Goal: Task Accomplishment & Management: Complete application form

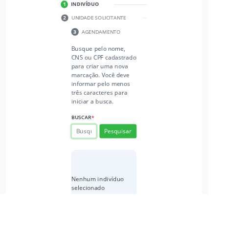
scroll to position [271, 0]
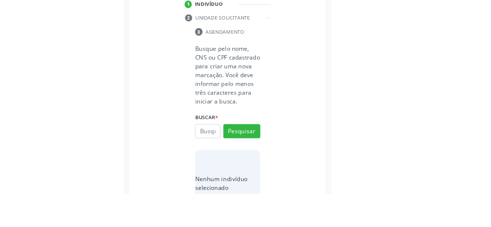
scroll to position [188, 0]
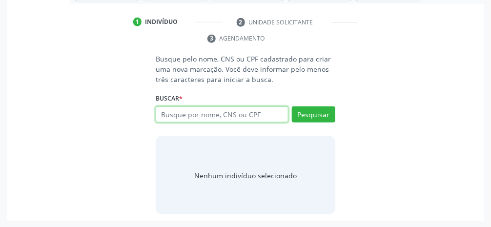
click at [235, 117] on input "text" at bounding box center [222, 114] width 133 height 17
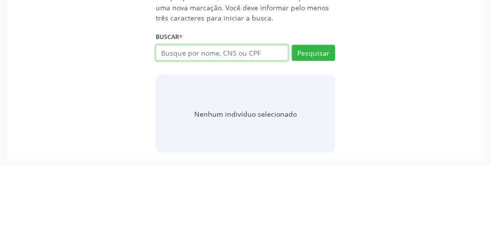
click at [243, 115] on input "text" at bounding box center [222, 114] width 133 height 17
type input "700405459072345"
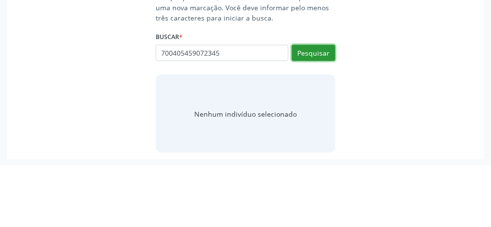
click at [243, 118] on button "Pesquisar" at bounding box center [313, 114] width 43 height 17
type input "700405459072345"
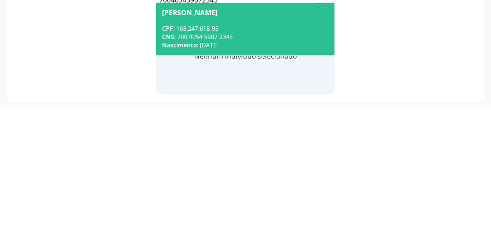
click at [243, 161] on div "Nascimento: [DATE]" at bounding box center [245, 165] width 167 height 8
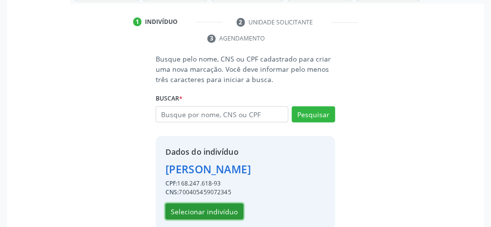
click at [213, 214] on button "Selecionar indivíduo" at bounding box center [205, 212] width 78 height 17
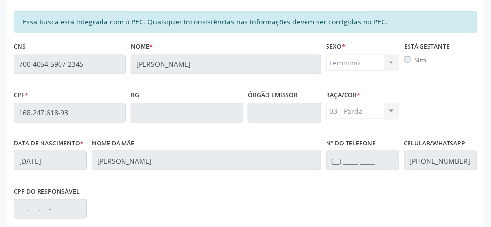
scroll to position [328, 0]
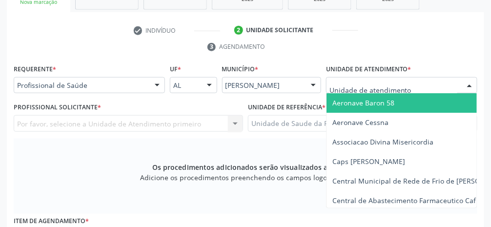
scroll to position [180, 0]
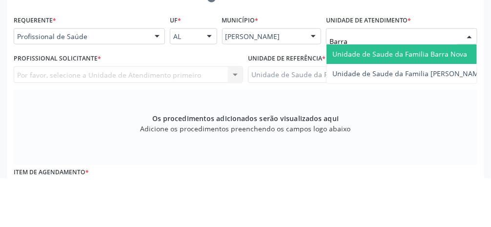
type input "Barra"
click at [243, 103] on span "Unidade de Saude da Familia Barra Nova" at bounding box center [399, 102] width 135 height 9
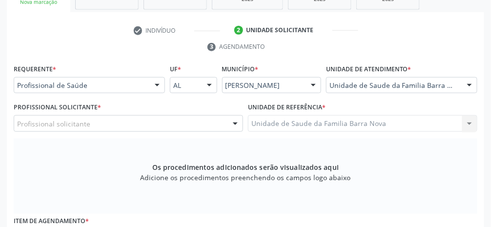
click at [121, 125] on div "Profissional solicitante" at bounding box center [128, 123] width 229 height 17
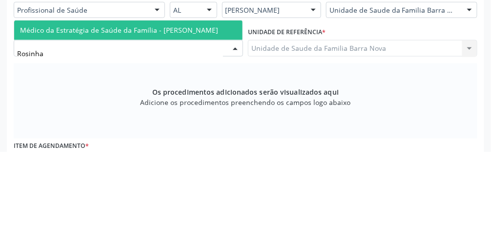
type input "Rosinha"
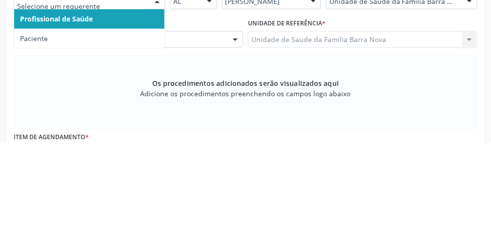
click at [148, 126] on span "Paciente" at bounding box center [89, 123] width 150 height 20
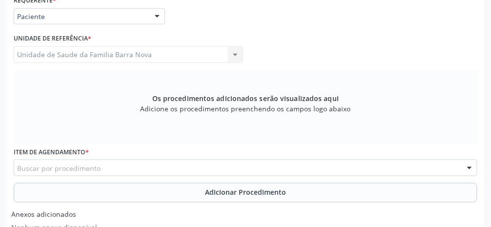
scroll to position [250, 0]
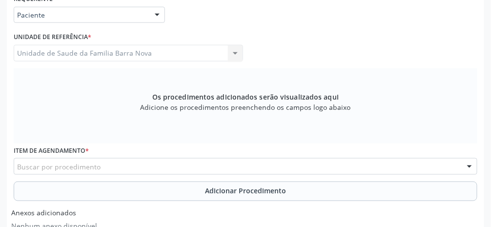
click at [234, 17] on div "Requerente * Paciente Profissional de Saúde Paciente Nenhum resultado encontrad…" at bounding box center [245, 11] width 469 height 38
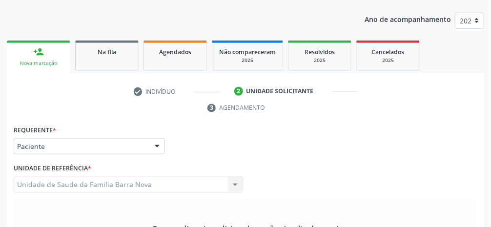
scroll to position [119, 0]
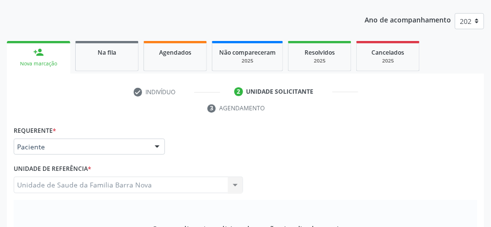
click at [44, 60] on div "Nova marcação" at bounding box center [39, 63] width 50 height 7
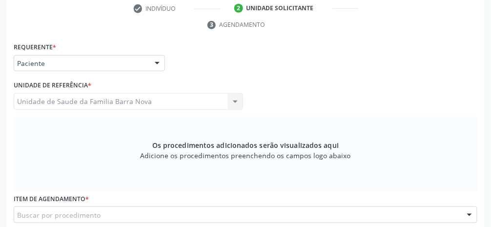
scroll to position [203, 0]
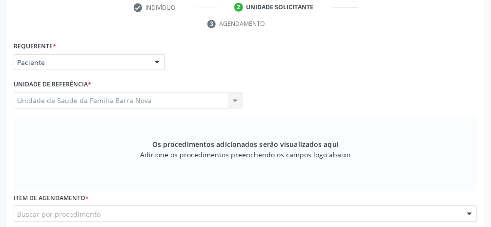
click at [164, 62] on div at bounding box center [157, 63] width 15 height 17
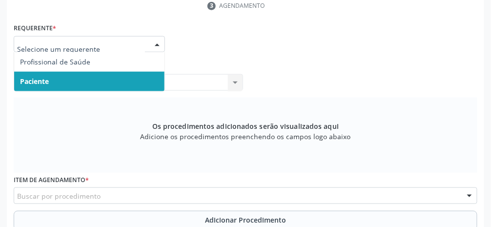
scroll to position [234, 0]
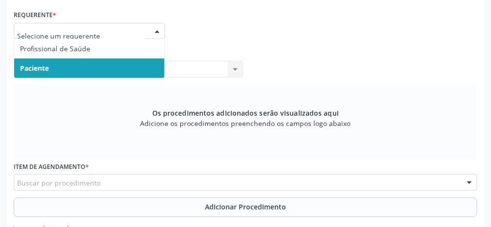
click at [243, 59] on div "Profissional Solicitante Por favor, selecione a Unidade de Atendimento primeiro…" at bounding box center [245, 65] width 469 height 38
